Goal: Entertainment & Leisure: Browse casually

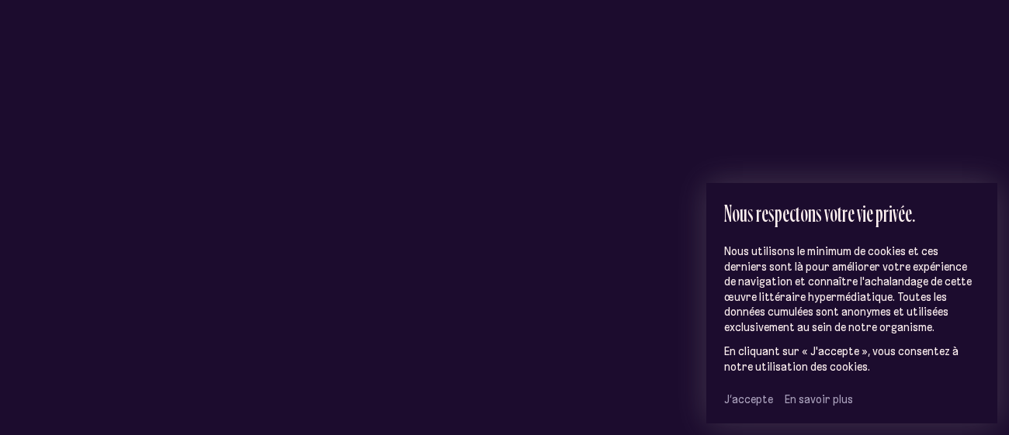
click at [741, 405] on span "J’accepte" at bounding box center [748, 400] width 49 height 14
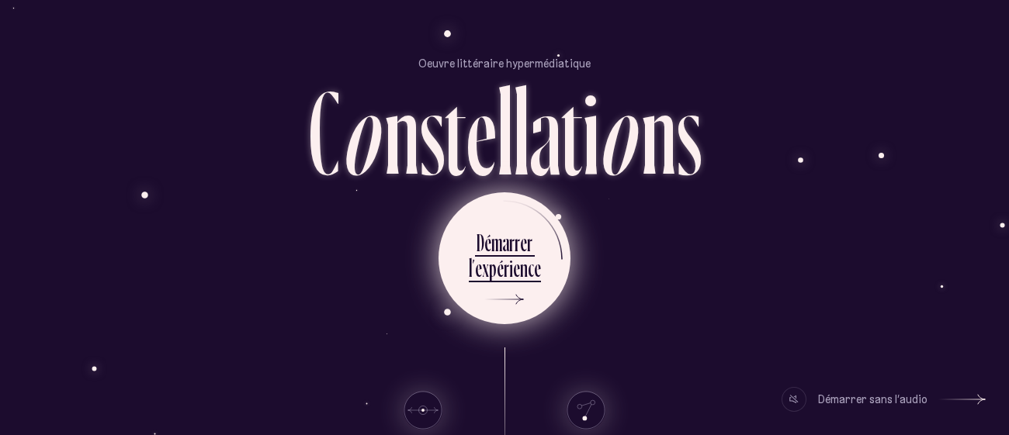
click at [534, 270] on div "e" at bounding box center [537, 268] width 7 height 30
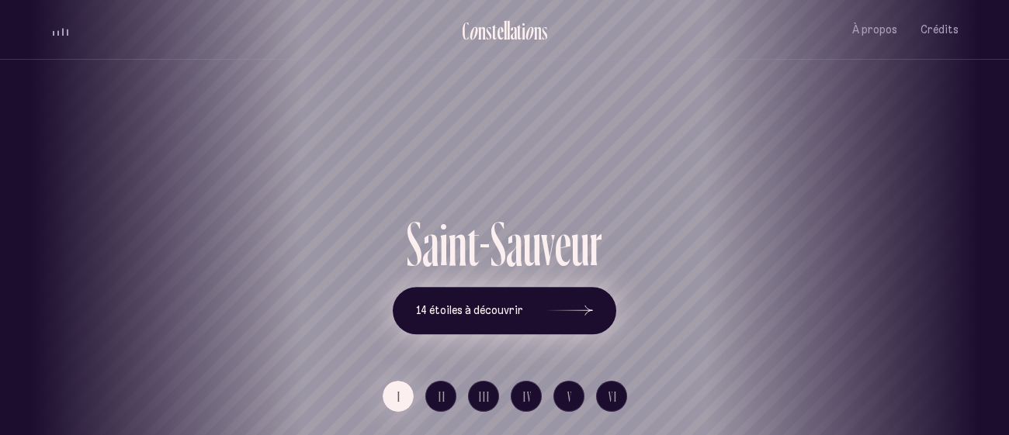
click at [578, 305] on icon at bounding box center [569, 310] width 47 height 116
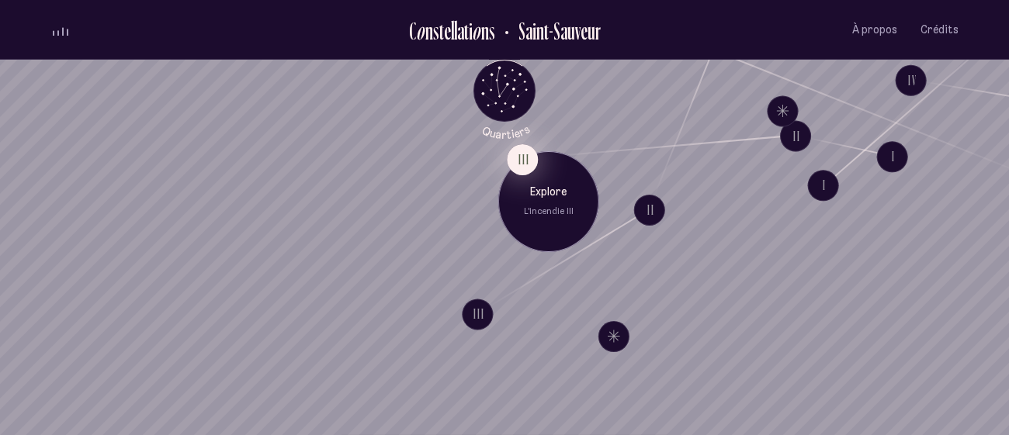
click at [524, 152] on button "III" at bounding box center [522, 159] width 31 height 31
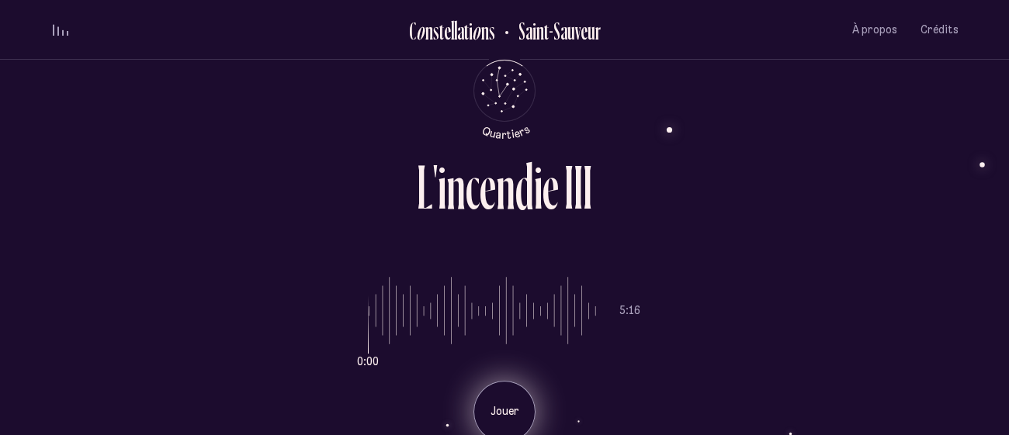
click at [511, 396] on div "Jouer" at bounding box center [504, 412] width 62 height 62
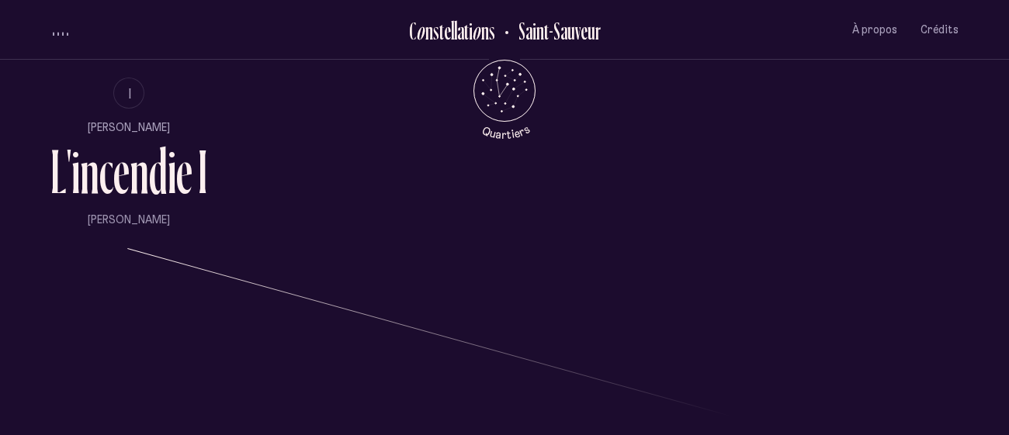
scroll to position [1002, 0]
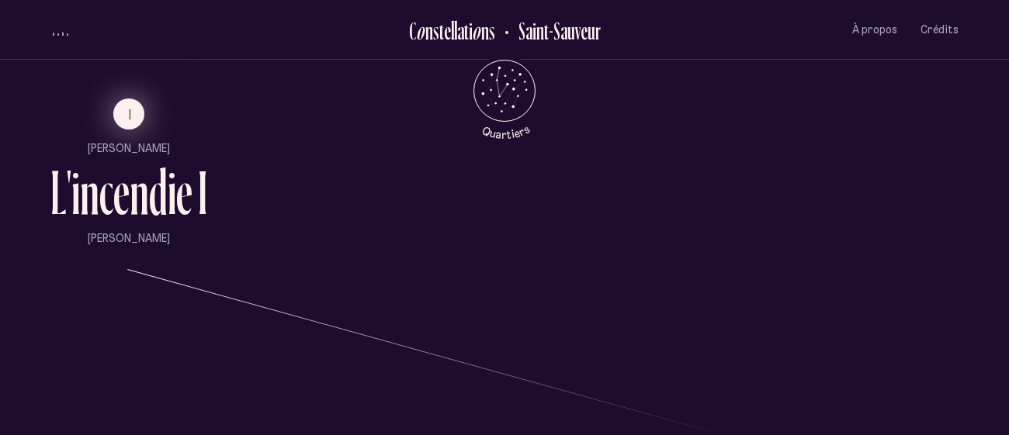
click at [130, 123] on button "I" at bounding box center [128, 114] width 31 height 31
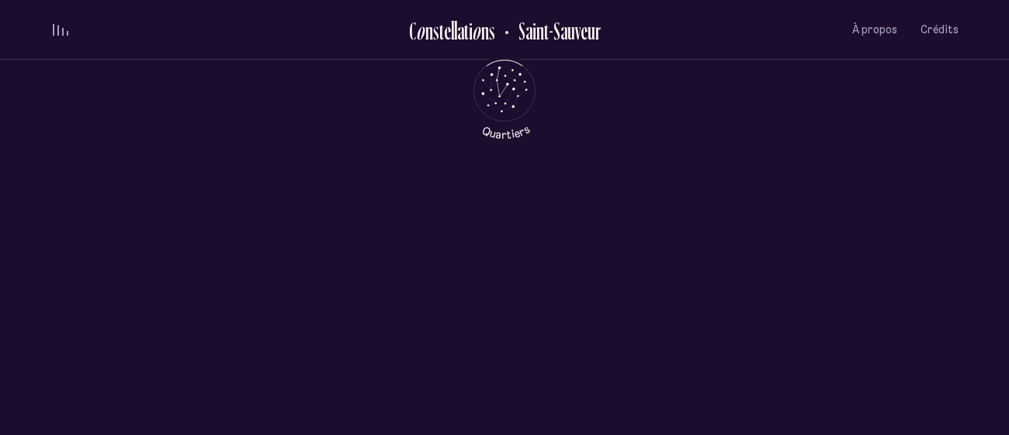
scroll to position [0, 0]
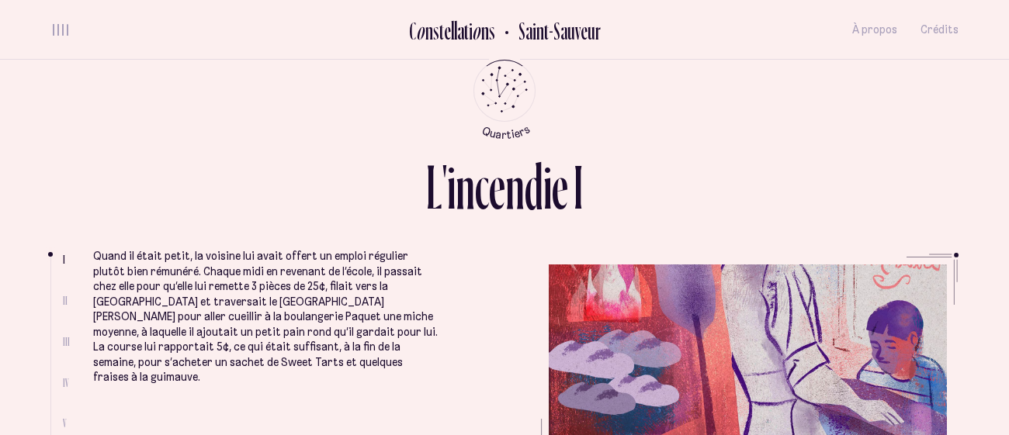
click at [64, 300] on span "II" at bounding box center [65, 300] width 5 height 13
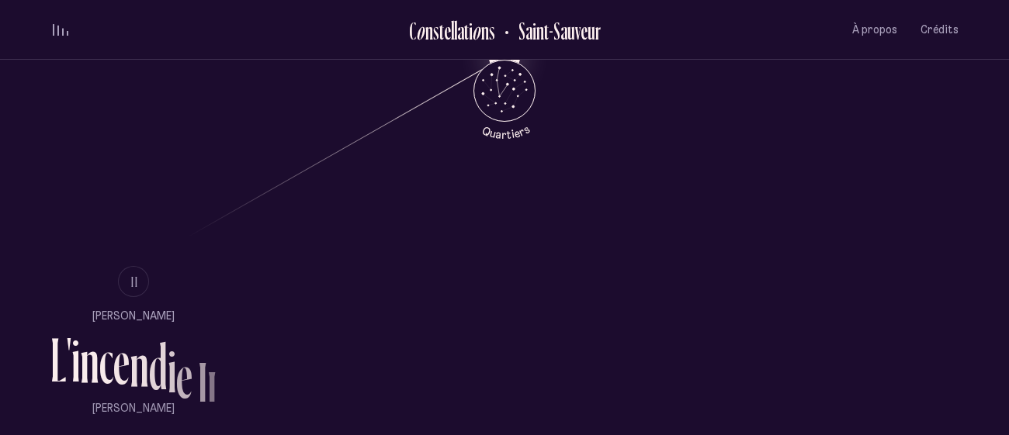
scroll to position [845, 0]
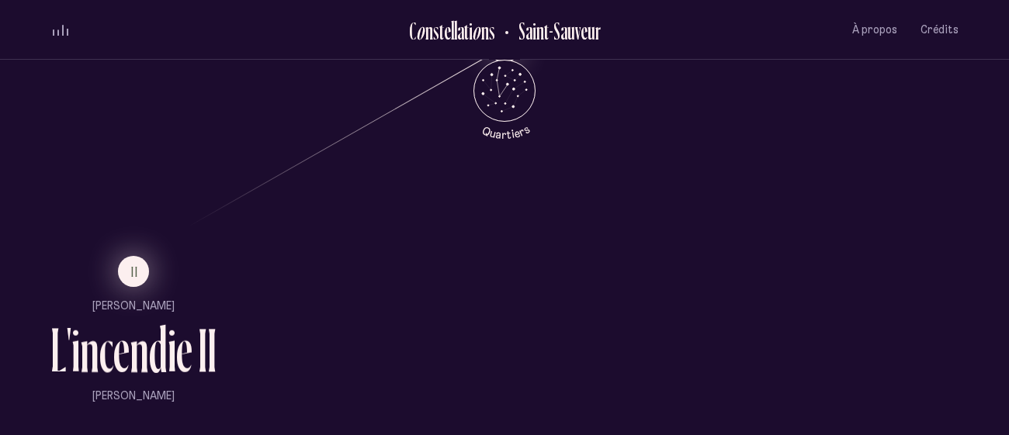
click at [123, 277] on button "II" at bounding box center [133, 271] width 31 height 31
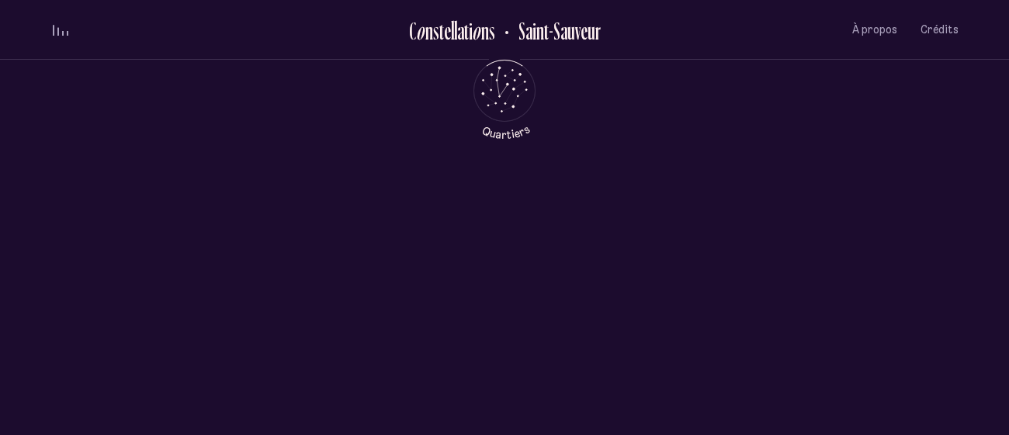
scroll to position [0, 0]
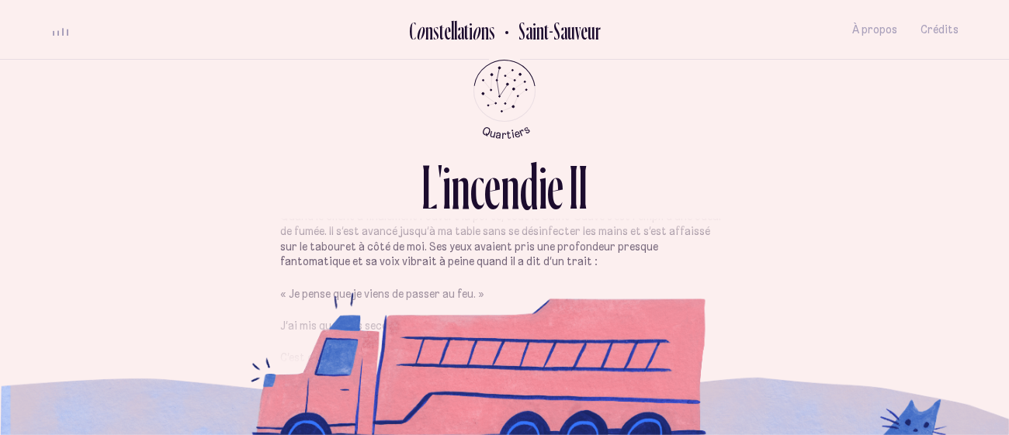
scroll to position [324, 0]
click at [369, 319] on div "Je venais tout juste de m’asseoir au bord de la fenêtre, au [GEOGRAPHIC_DATA], …" at bounding box center [504, 352] width 448 height 846
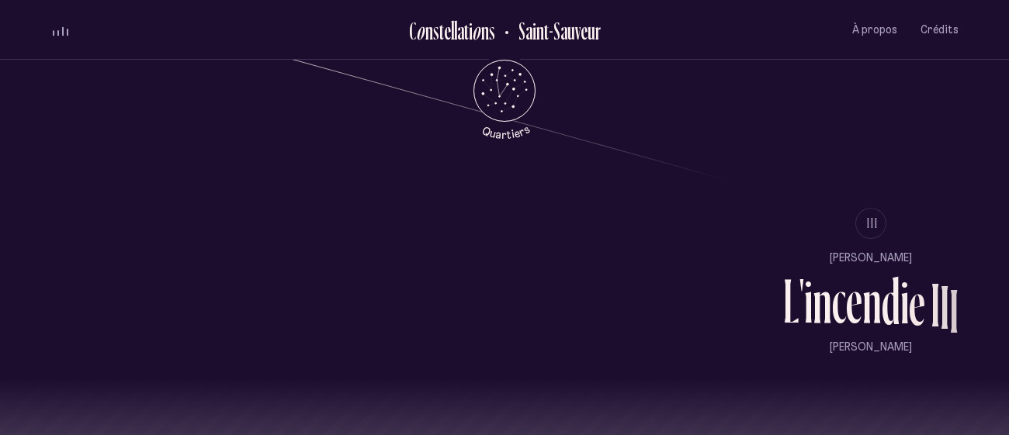
scroll to position [1270, 0]
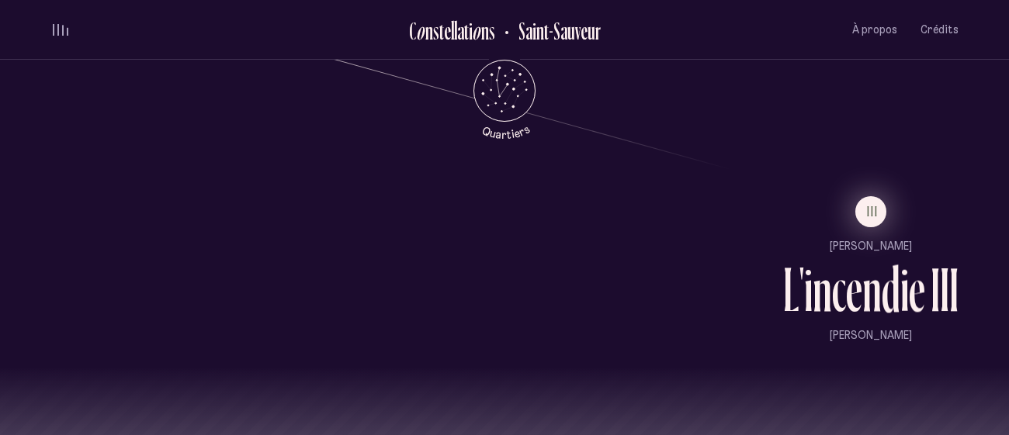
click at [873, 205] on span "III" at bounding box center [873, 211] width 12 height 13
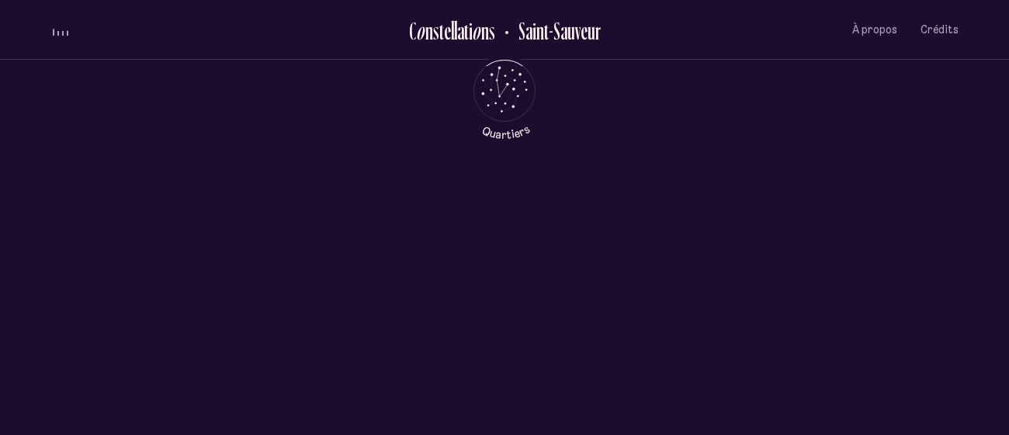
scroll to position [0, 0]
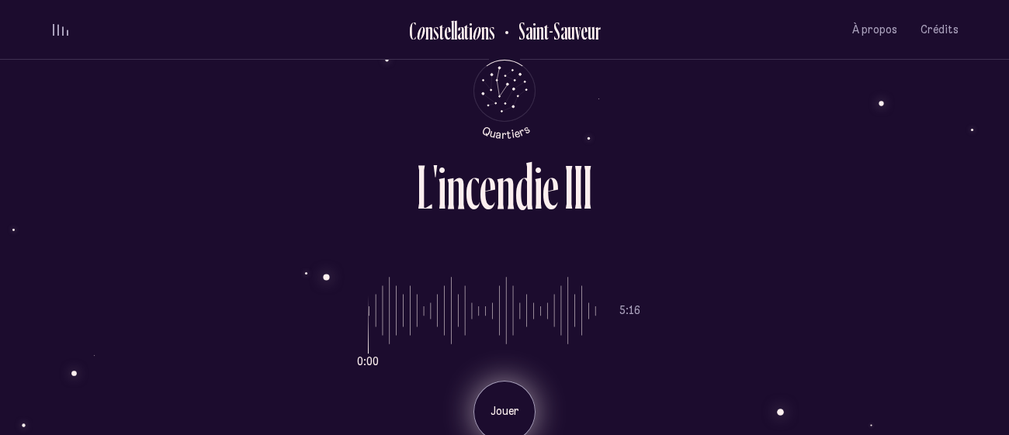
click at [505, 415] on p "Jouer" at bounding box center [504, 412] width 39 height 16
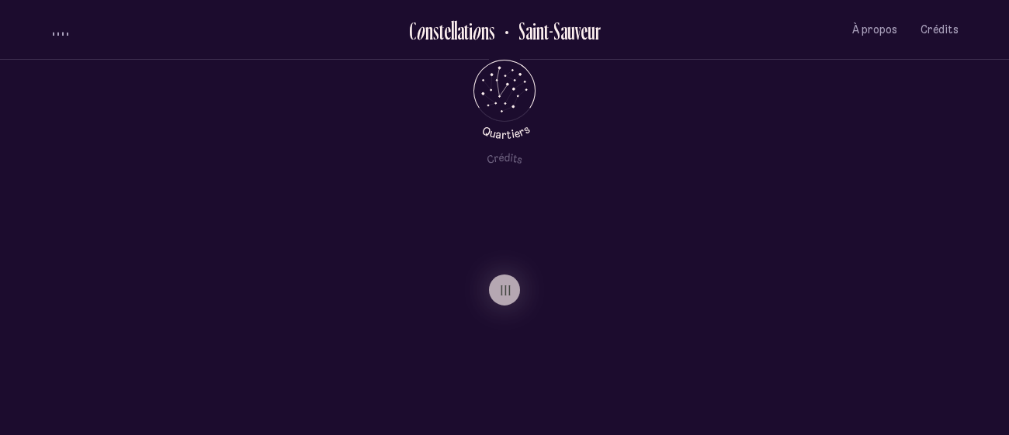
scroll to position [1419, 0]
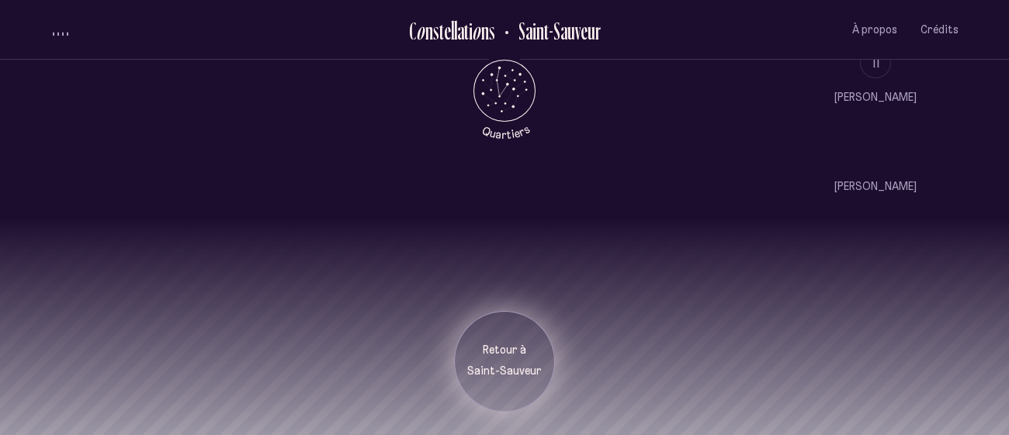
click at [508, 358] on p "Retour à" at bounding box center [504, 351] width 78 height 16
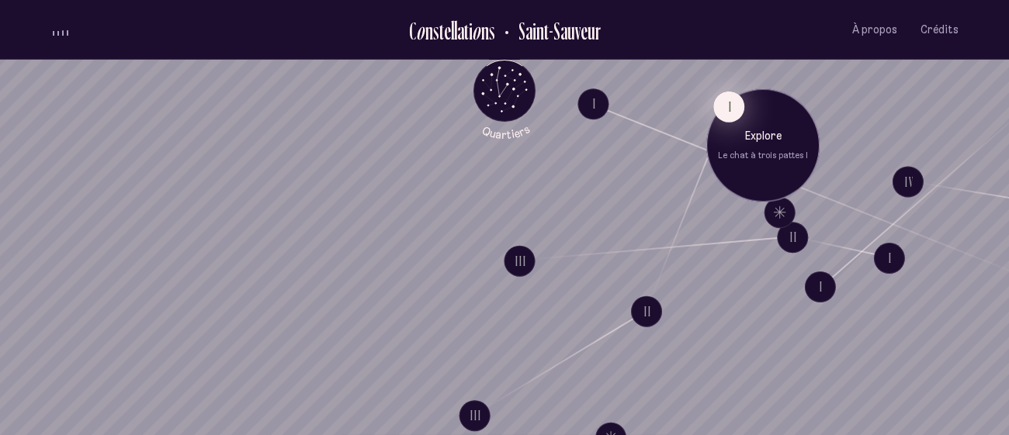
click at [728, 111] on button "I" at bounding box center [728, 106] width 31 height 31
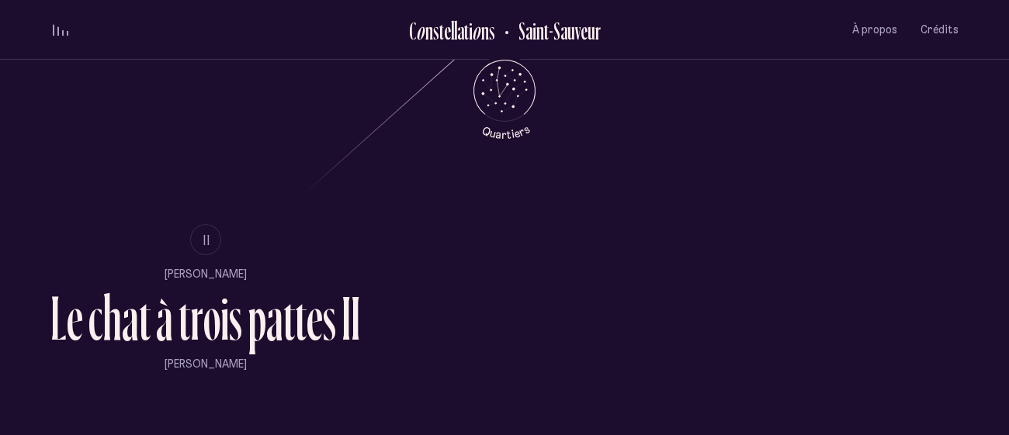
scroll to position [894, 0]
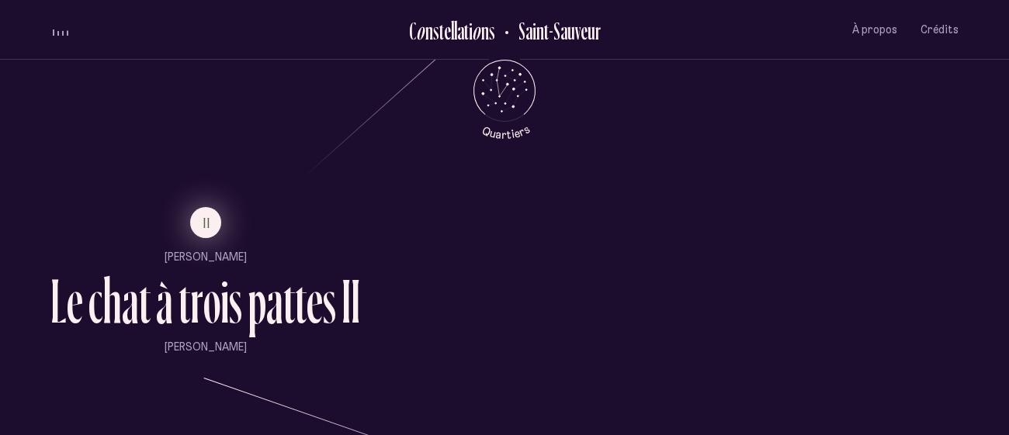
click at [206, 228] on span "II" at bounding box center [207, 222] width 8 height 13
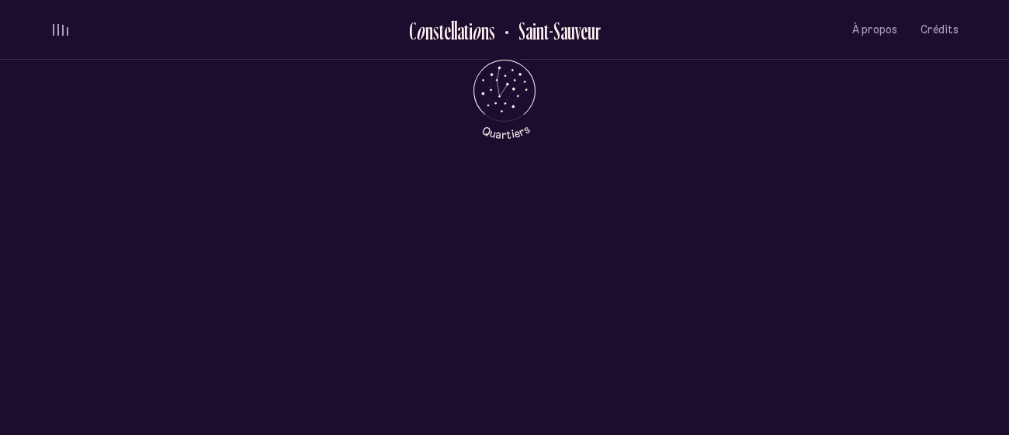
scroll to position [0, 0]
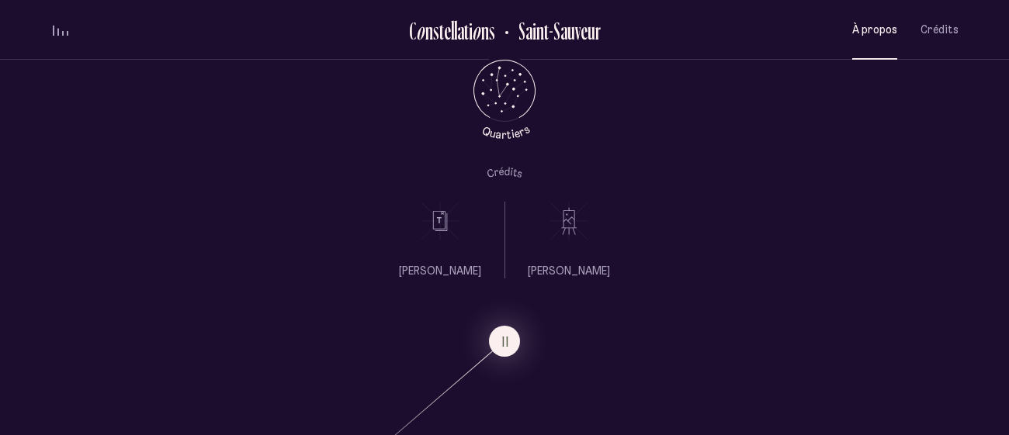
click at [873, 33] on span "À propos" at bounding box center [874, 29] width 45 height 13
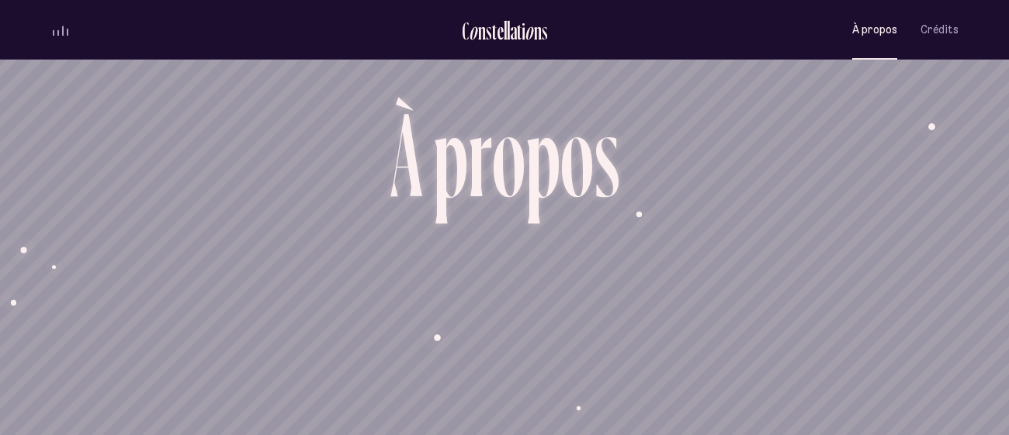
click at [853, 31] on div "À propos Crédits" at bounding box center [810, 30] width 295 height 36
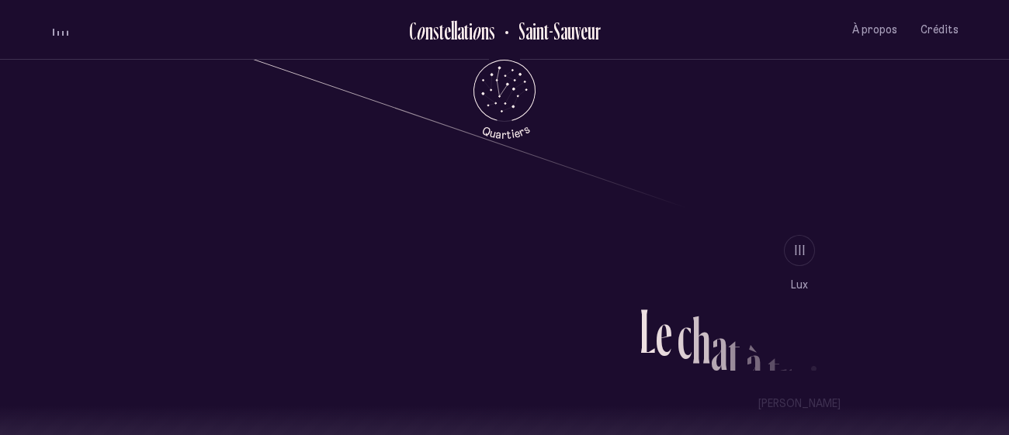
scroll to position [1234, 0]
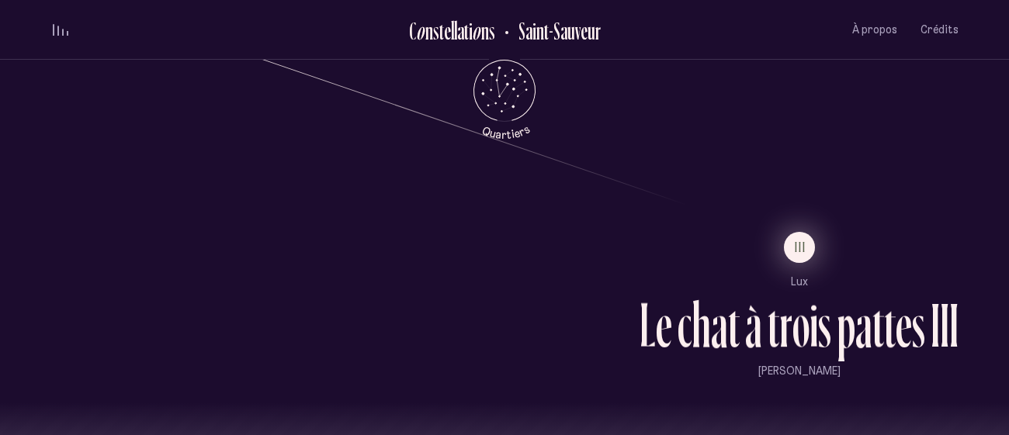
click at [803, 247] on span "III" at bounding box center [800, 247] width 12 height 13
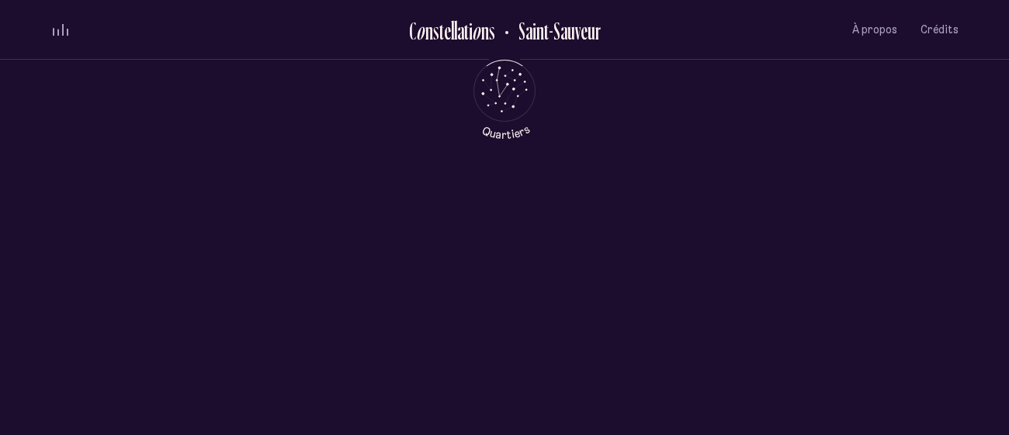
scroll to position [0, 0]
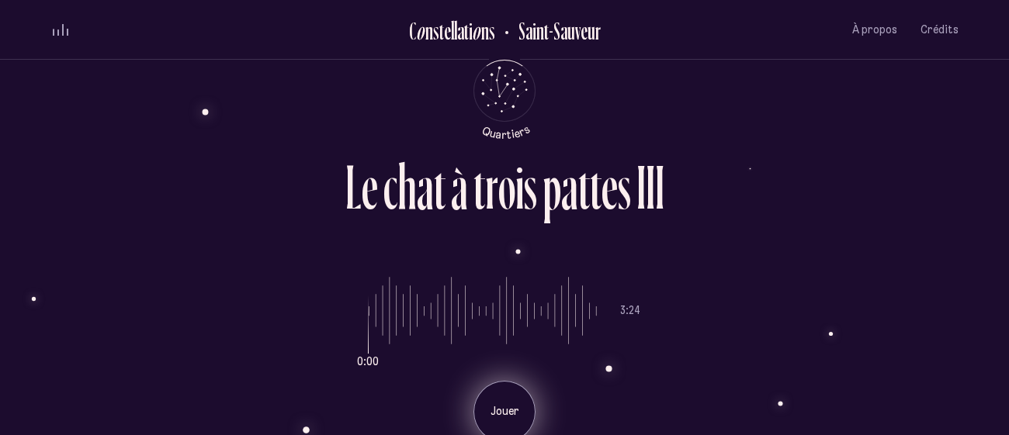
click at [504, 414] on p "Jouer" at bounding box center [504, 412] width 39 height 16
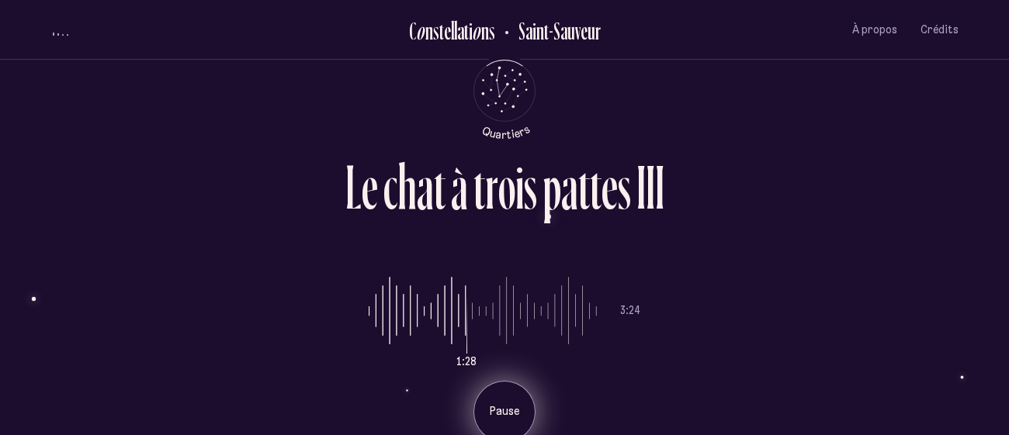
click at [468, 317] on input "range" at bounding box center [483, 311] width 228 height 116
click at [427, 313] on input "range" at bounding box center [483, 311] width 228 height 116
click at [483, 315] on input "range" at bounding box center [483, 311] width 228 height 116
click at [507, 313] on input "range" at bounding box center [483, 311] width 228 height 116
click at [524, 310] on input "range" at bounding box center [483, 311] width 228 height 116
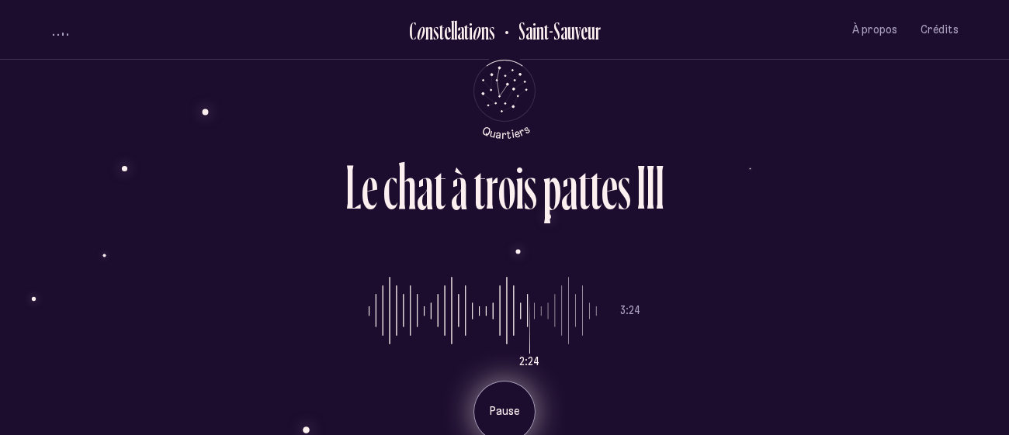
type input "***"
click at [510, 311] on input "range" at bounding box center [483, 311] width 228 height 116
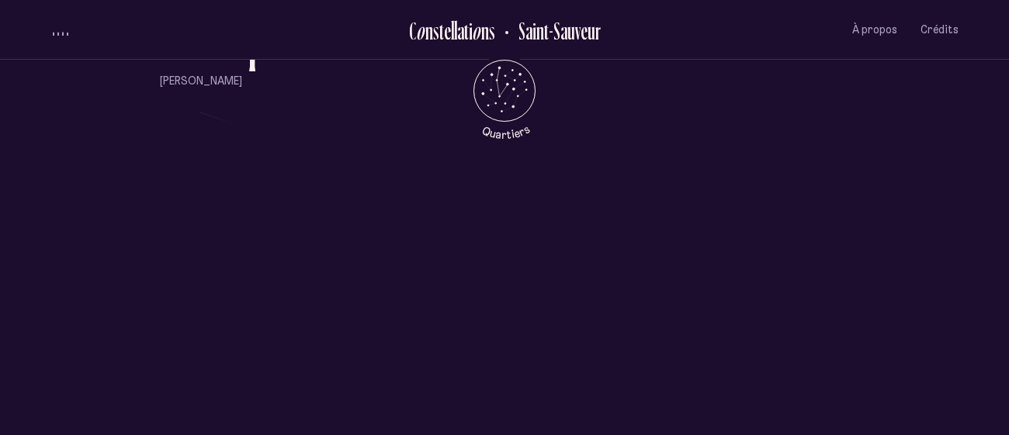
scroll to position [1419, 0]
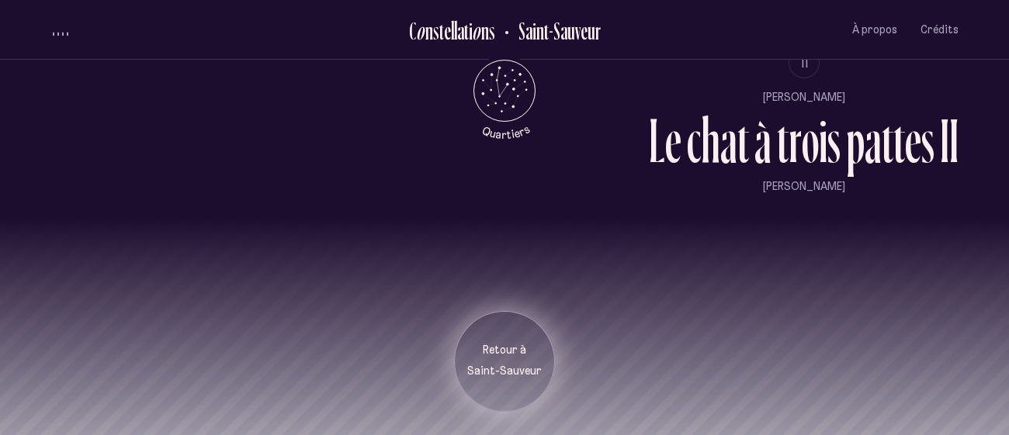
click at [521, 352] on p "Retour à" at bounding box center [504, 351] width 78 height 16
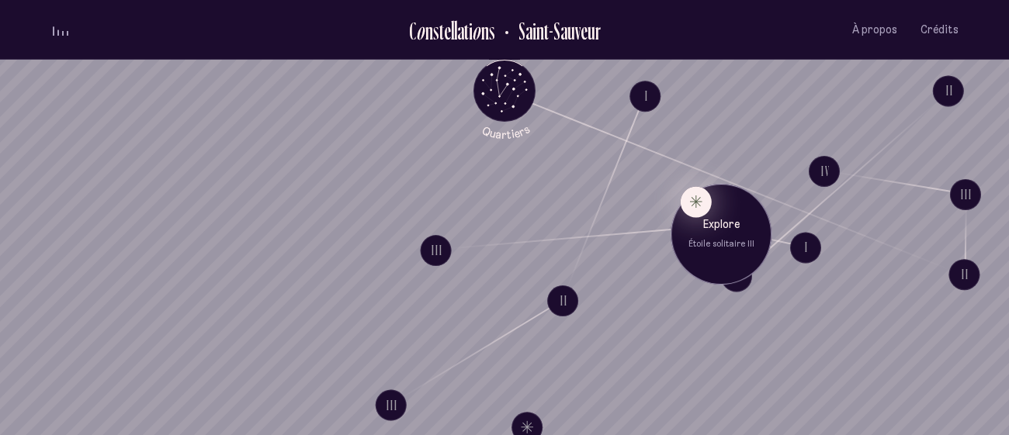
click at [699, 213] on button "Explore Étoile solitaire III" at bounding box center [695, 201] width 31 height 31
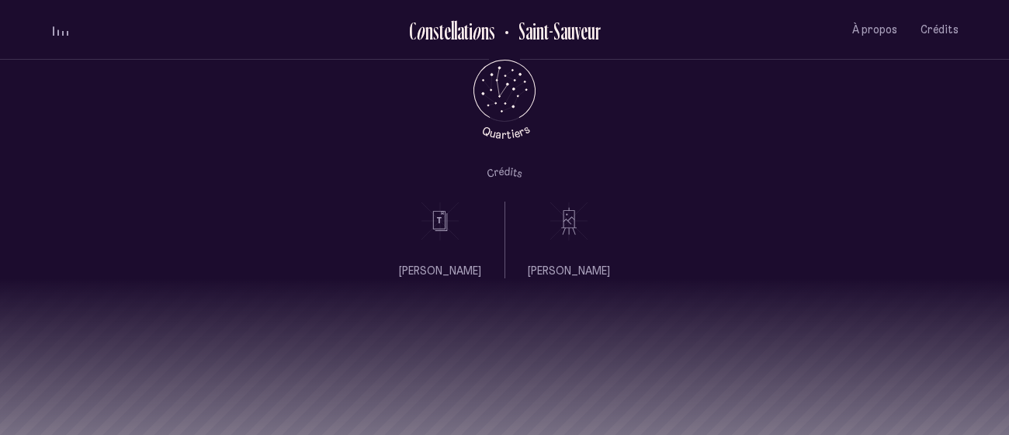
click at [506, 370] on div at bounding box center [504, 360] width 1009 height 163
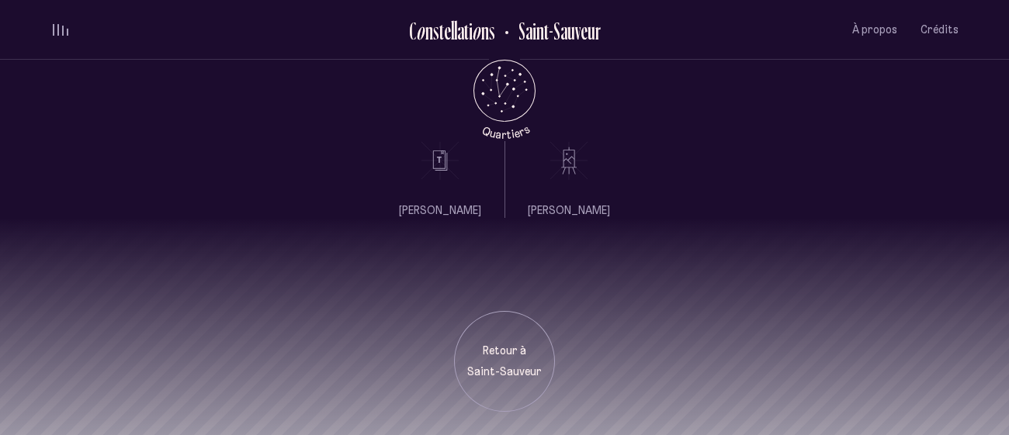
click at [506, 370] on p "Saint-Sauveur" at bounding box center [504, 373] width 78 height 16
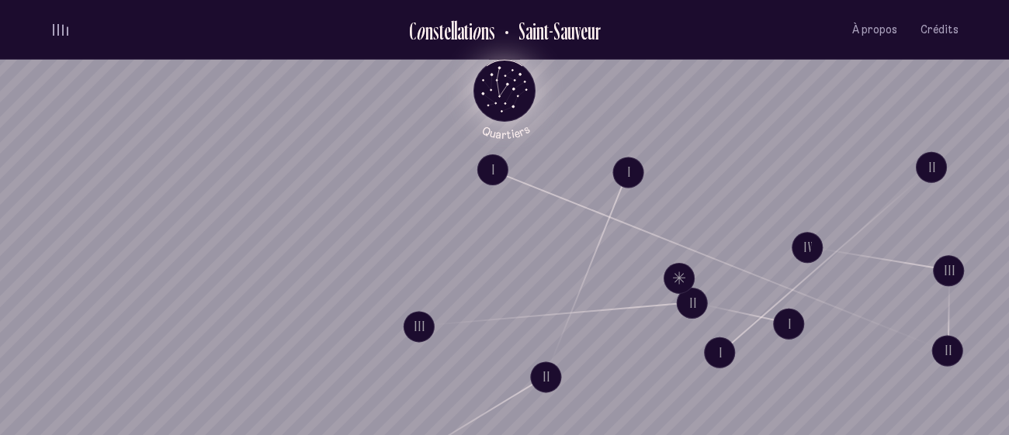
click at [506, 84] on icon "Retour au menu principal" at bounding box center [507, 84] width 2 height 2
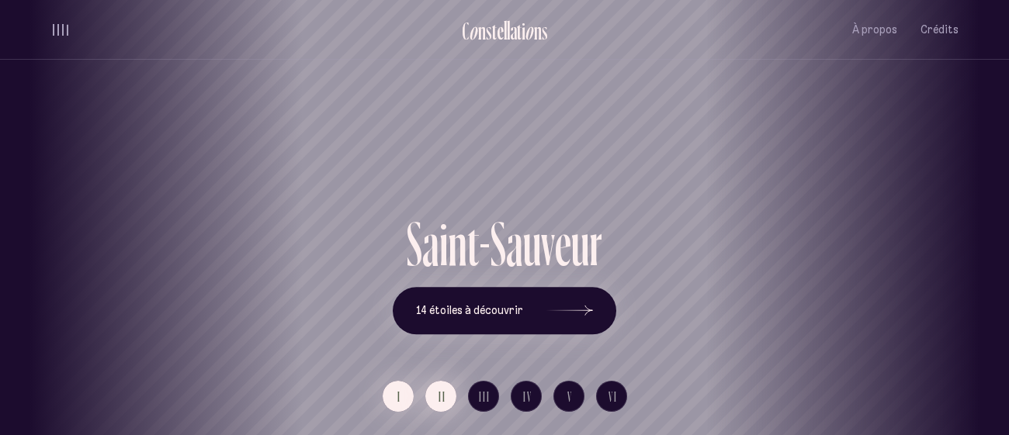
click at [439, 395] on span "II" at bounding box center [442, 396] width 8 height 13
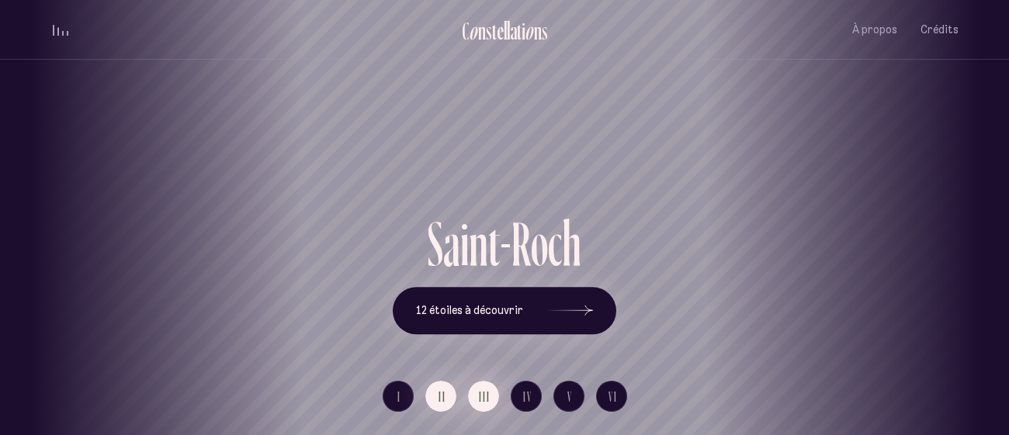
click at [486, 386] on button "III" at bounding box center [483, 396] width 31 height 31
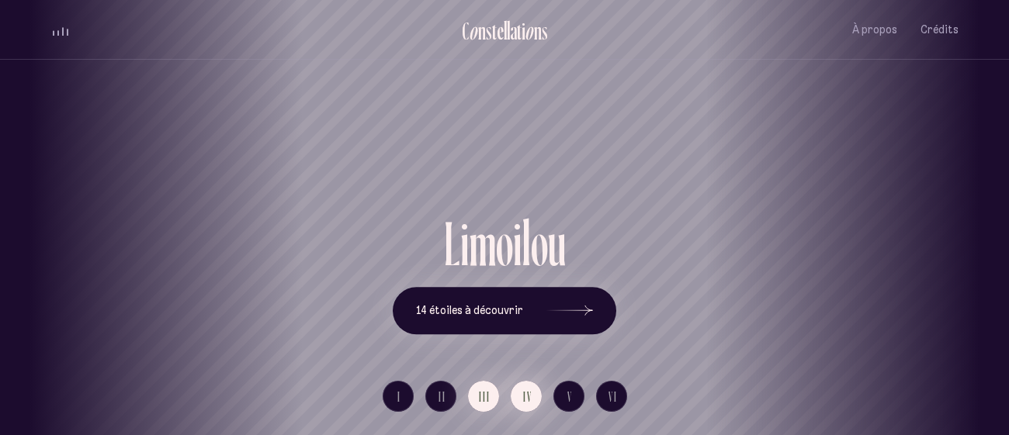
click at [531, 393] on span "IV" at bounding box center [527, 396] width 9 height 13
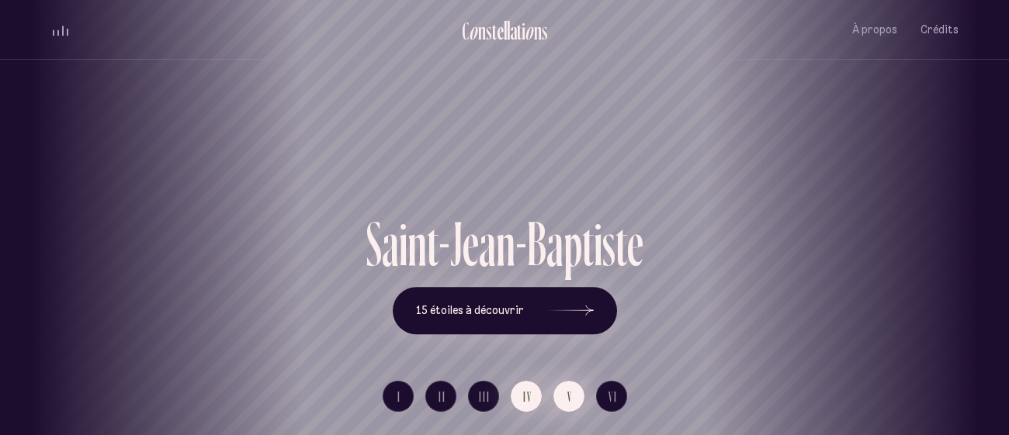
click at [576, 399] on button "V" at bounding box center [568, 396] width 31 height 31
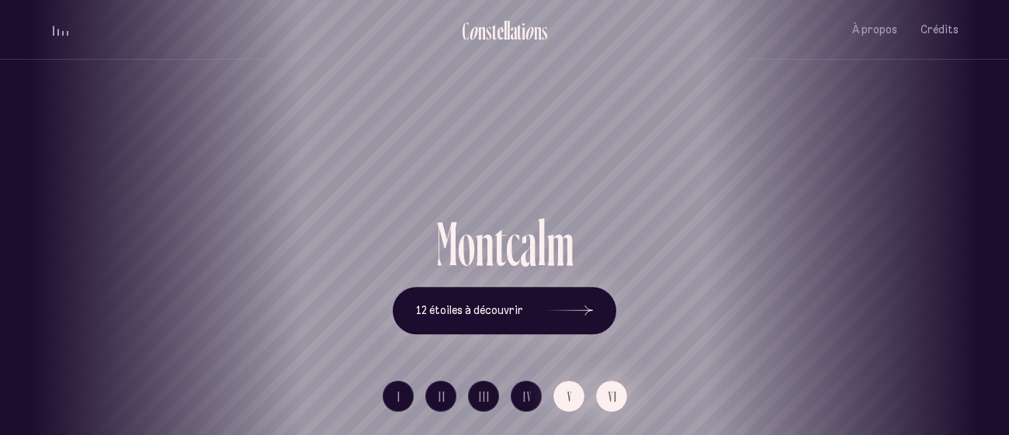
click at [607, 389] on button "VI" at bounding box center [611, 396] width 31 height 31
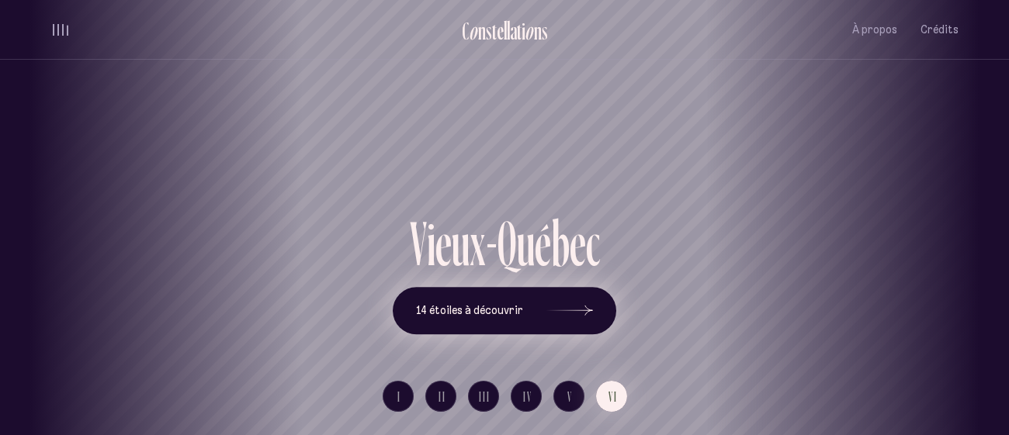
click at [542, 317] on button "14 étoiles à découvrir" at bounding box center [504, 311] width 223 height 48
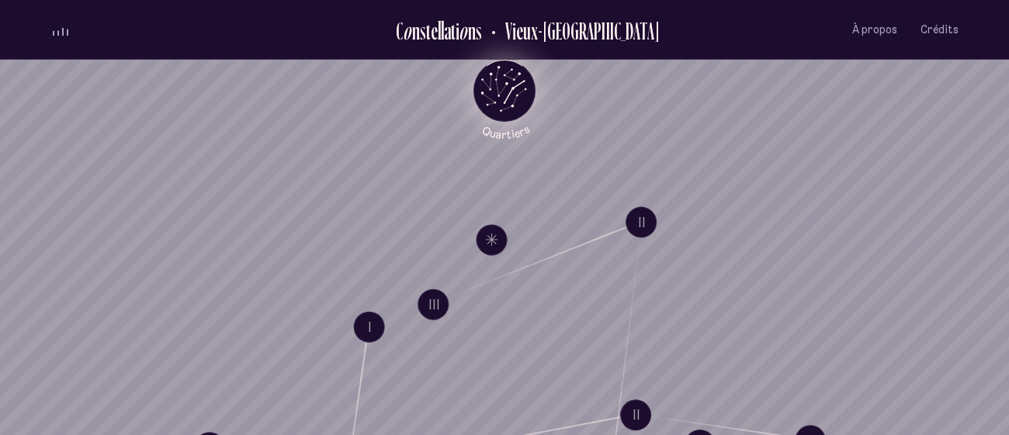
click at [501, 92] on icon "Quartiers" at bounding box center [504, 115] width 91 height 47
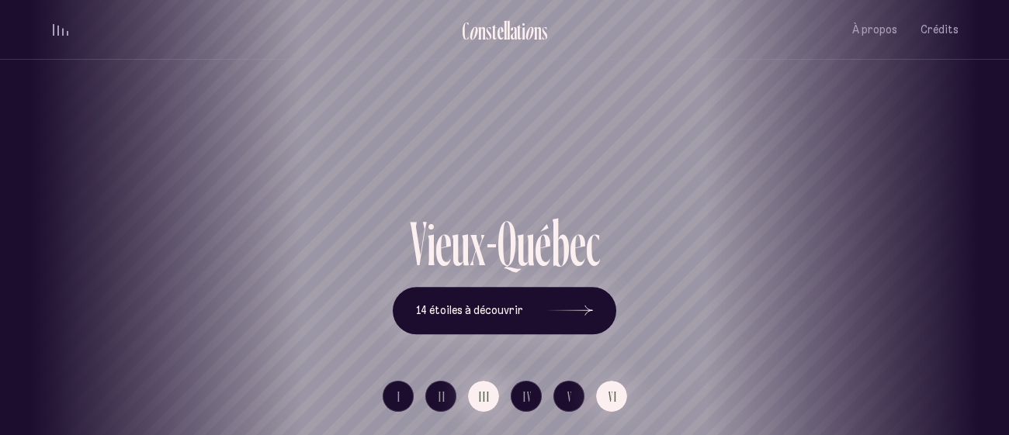
click at [483, 402] on span "III" at bounding box center [485, 396] width 12 height 13
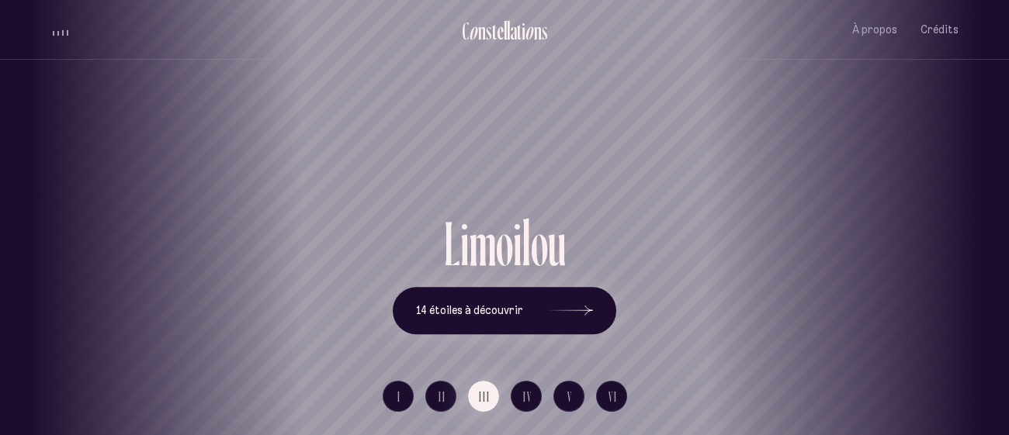
click at [524, 221] on div "l" at bounding box center [525, 243] width 9 height 63
click at [555, 318] on icon at bounding box center [569, 310] width 47 height 116
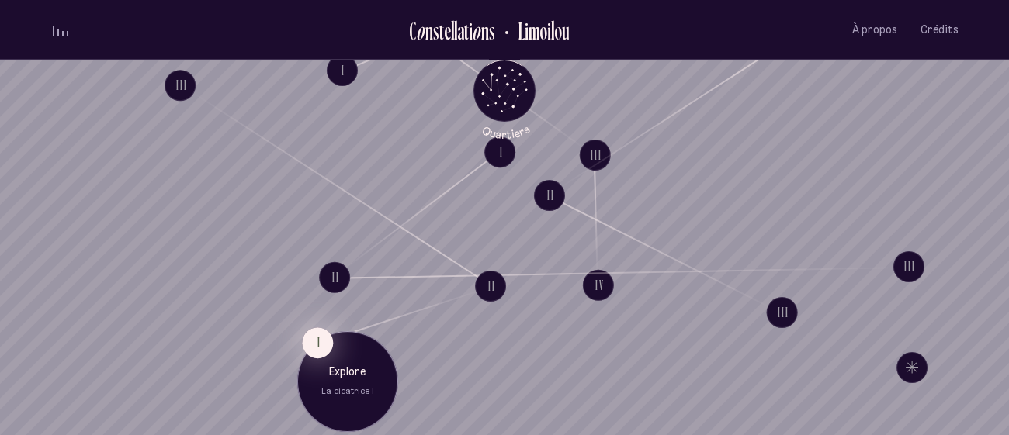
click at [312, 341] on button "I" at bounding box center [317, 342] width 31 height 31
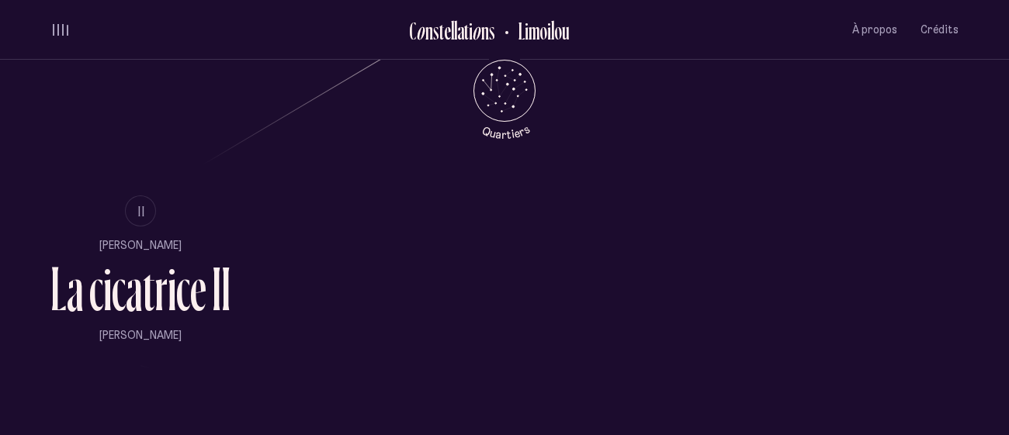
scroll to position [922, 0]
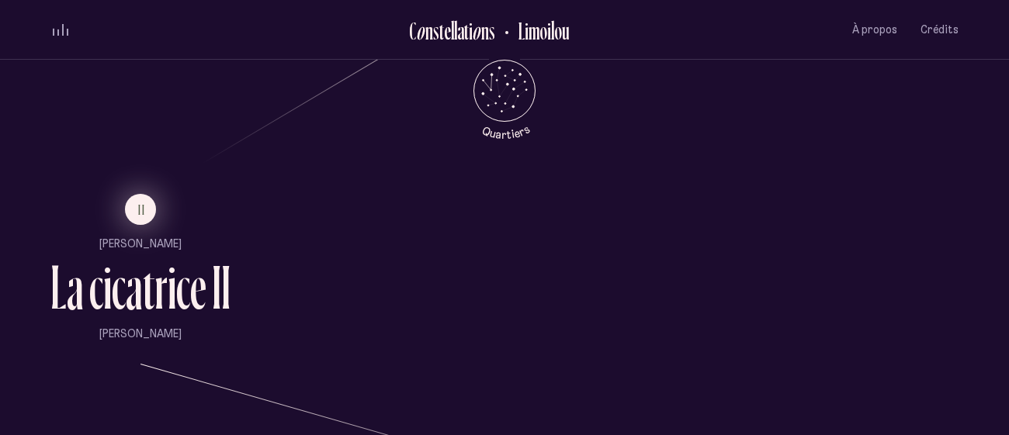
click at [143, 203] on span "II" at bounding box center [142, 209] width 8 height 13
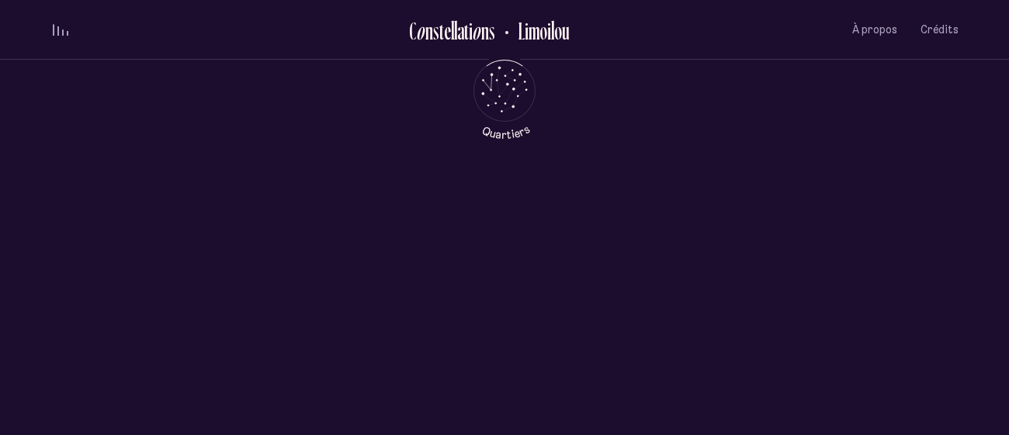
scroll to position [0, 0]
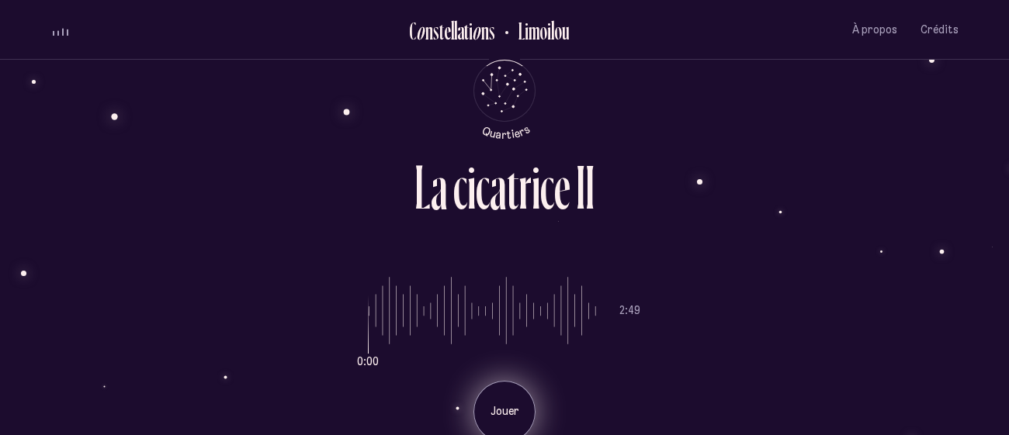
click at [499, 409] on p "Jouer" at bounding box center [504, 412] width 39 height 16
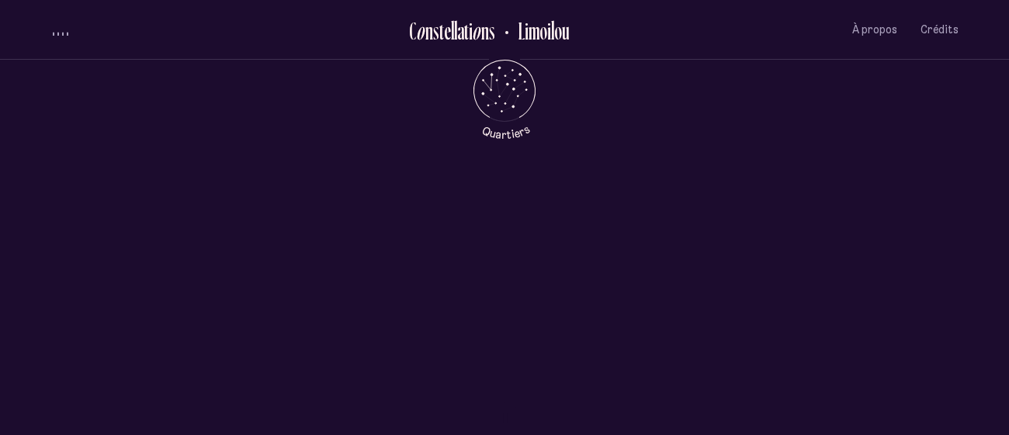
scroll to position [551, 0]
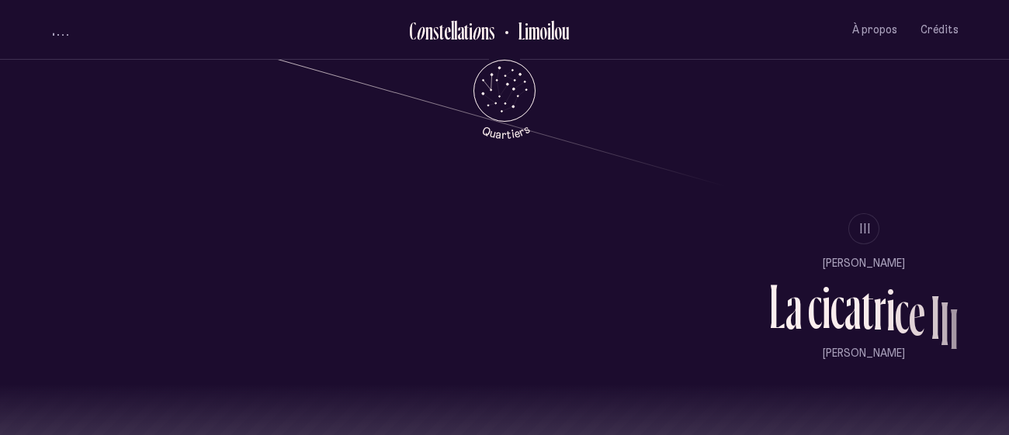
scroll to position [1270, 0]
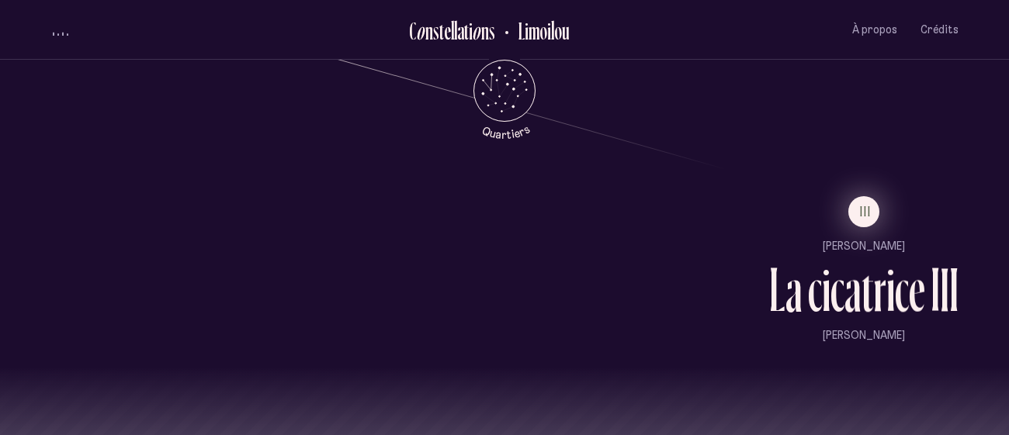
click at [871, 216] on button "III" at bounding box center [863, 211] width 31 height 31
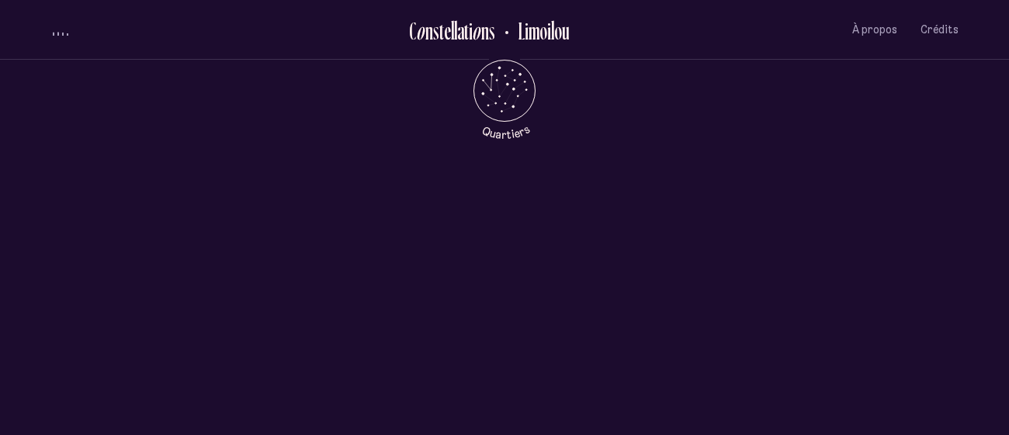
scroll to position [0, 0]
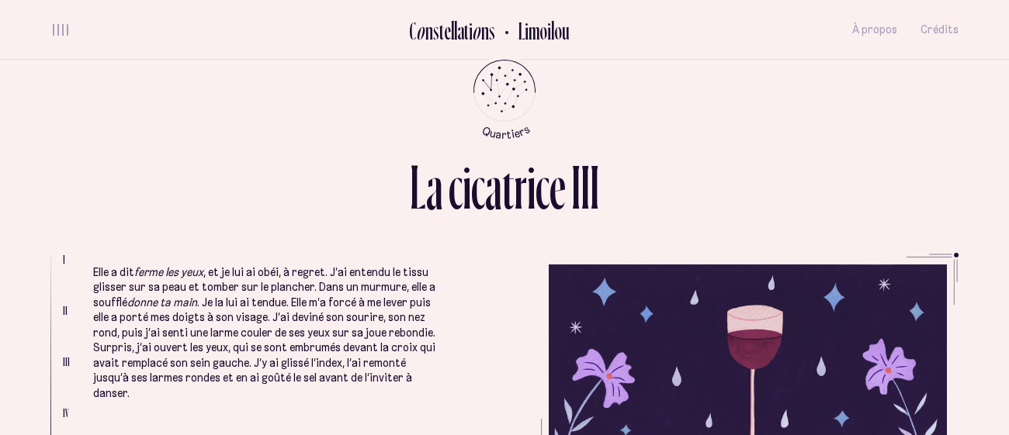
scroll to position [1559, 0]
click at [372, 279] on p "Elle a dit ferme les yeux , et je lui ai obéi, à regret. J’ai entendu le tissu …" at bounding box center [266, 331] width 347 height 137
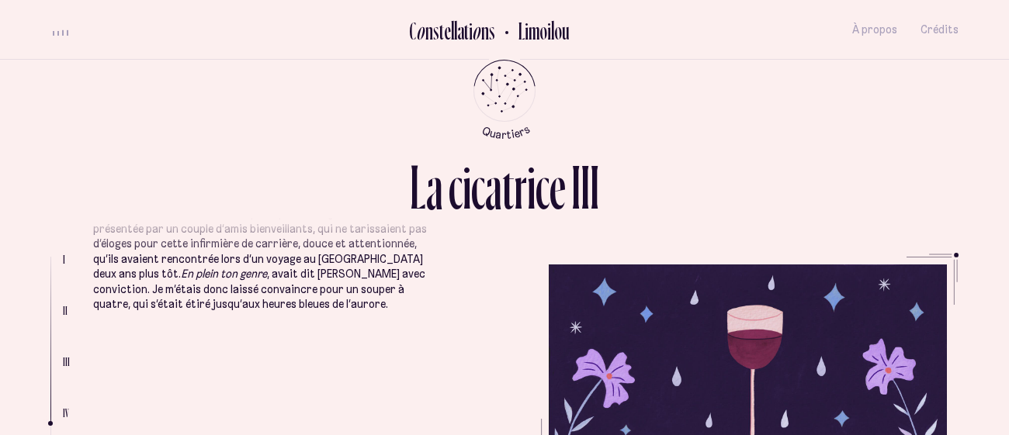
scroll to position [1272, 0]
